Goal: Check status: Check status

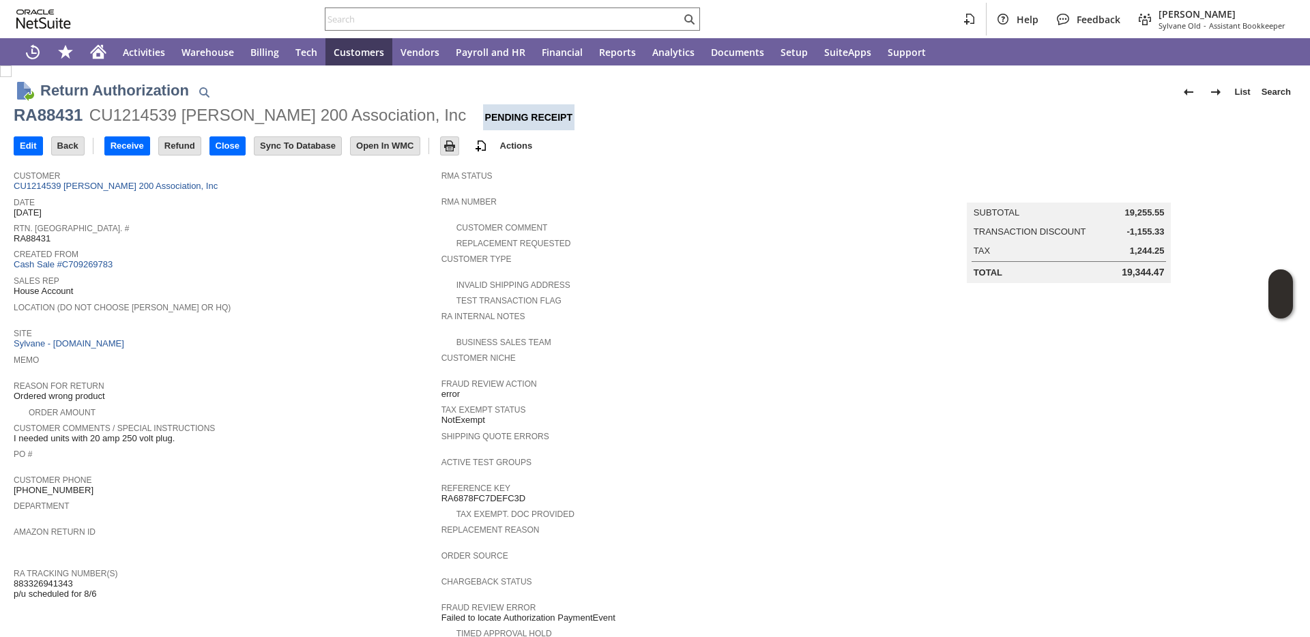
click at [35, 246] on span "Created From" at bounding box center [224, 253] width 421 height 14
click at [36, 241] on span "RA88431" at bounding box center [32, 238] width 37 height 11
copy span "RA88431"
click at [581, 15] on input "text" at bounding box center [504, 19] width 356 height 16
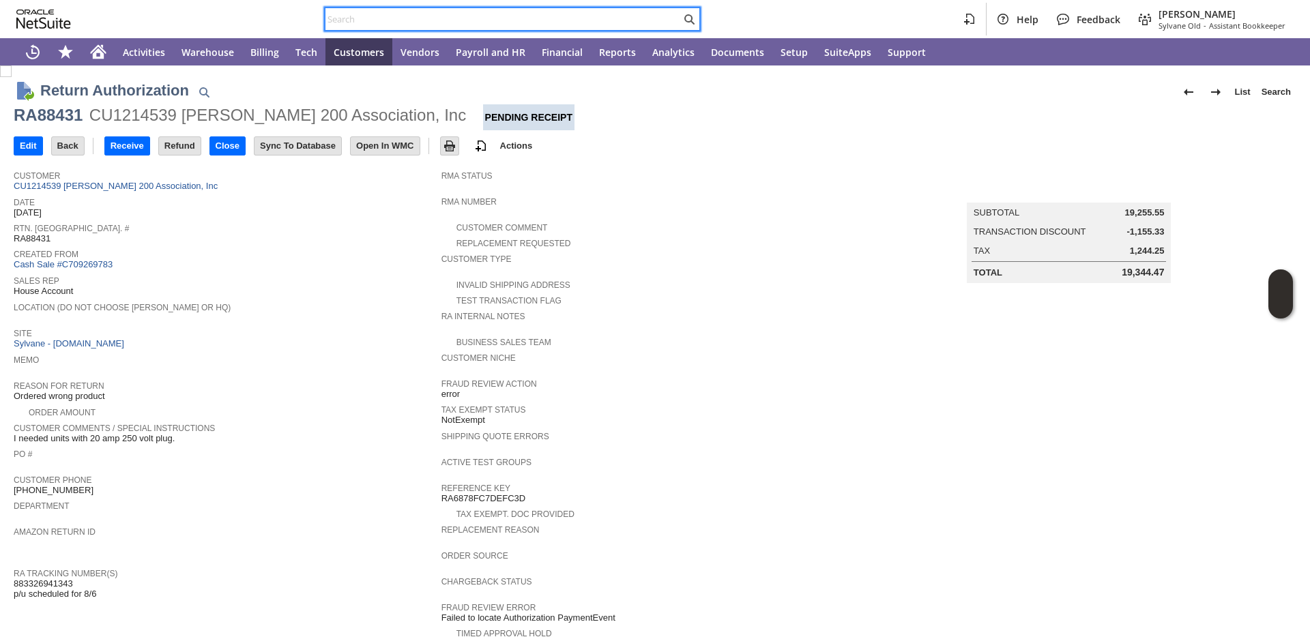
paste input "P218474"
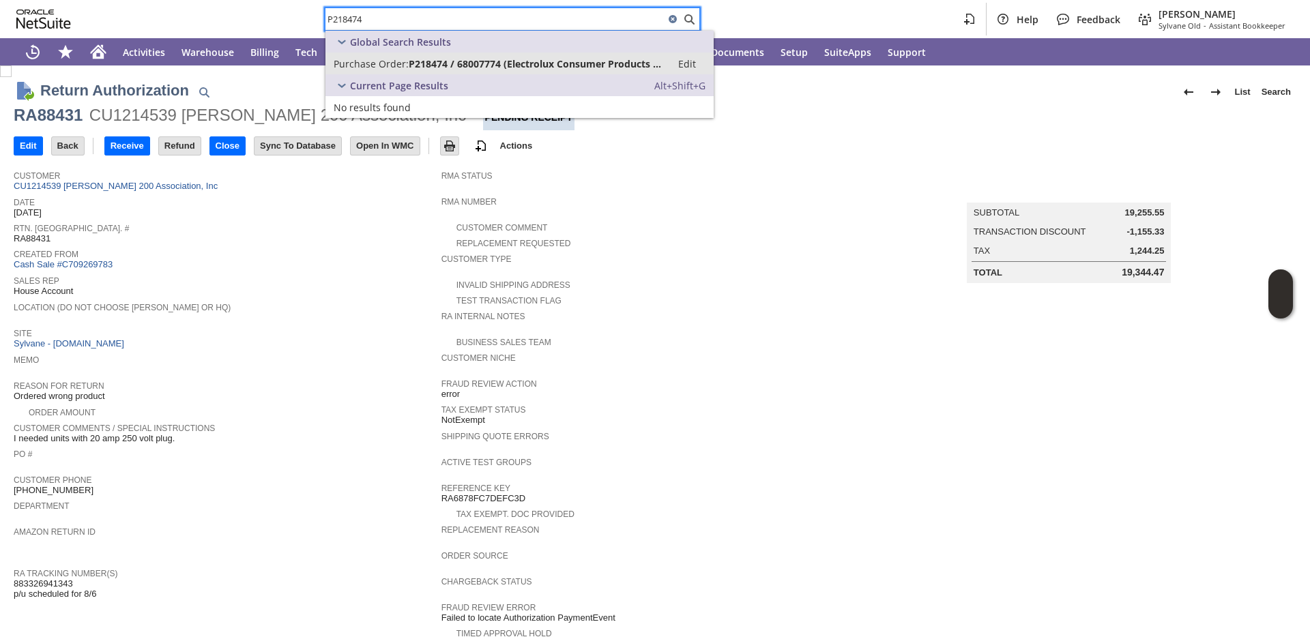
type input "P218474"
click at [414, 61] on span "P218474 / 68007774 (Electrolux Consumer Products Inc)" at bounding box center [536, 63] width 255 height 13
